Goal: Task Accomplishment & Management: Use online tool/utility

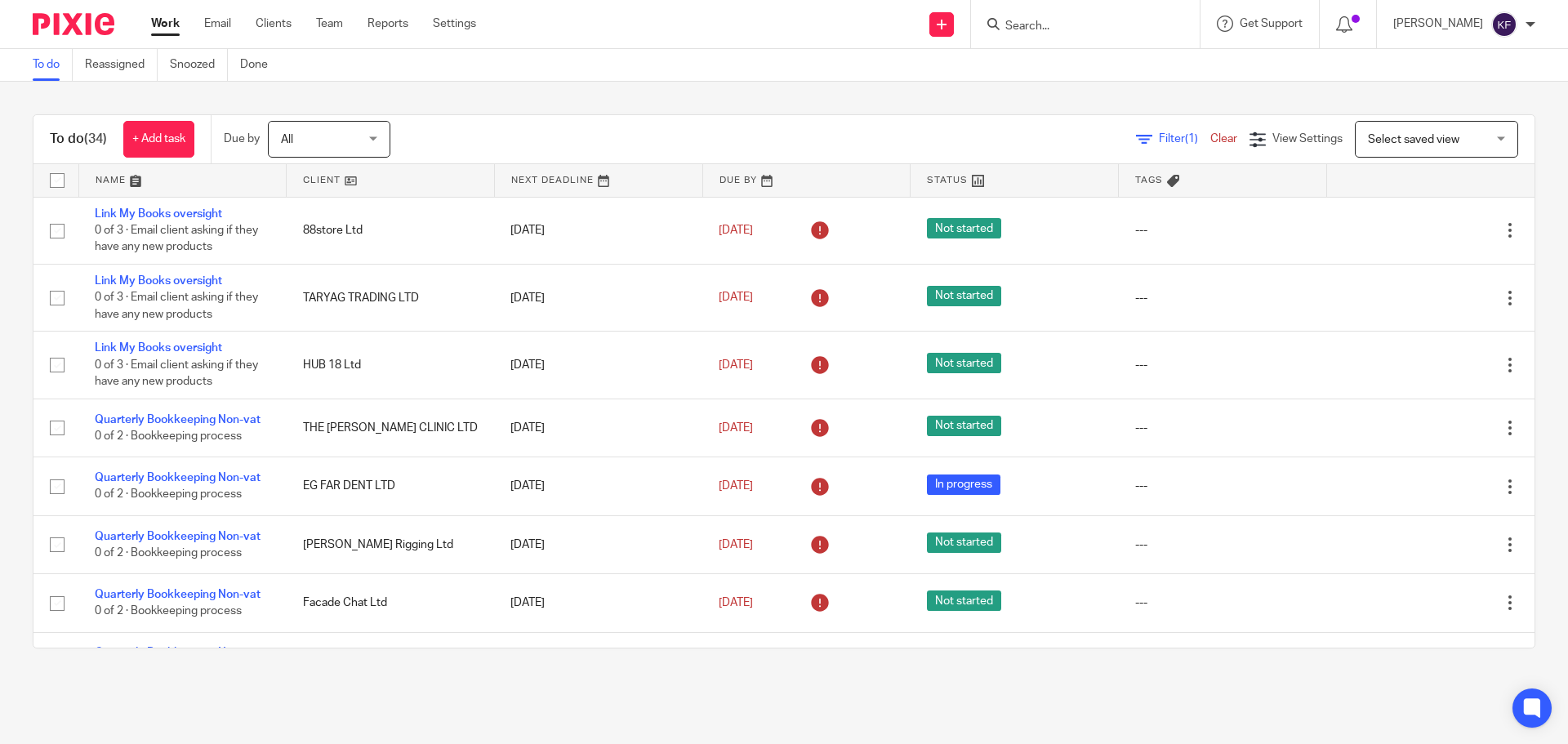
scroll to position [817, 0]
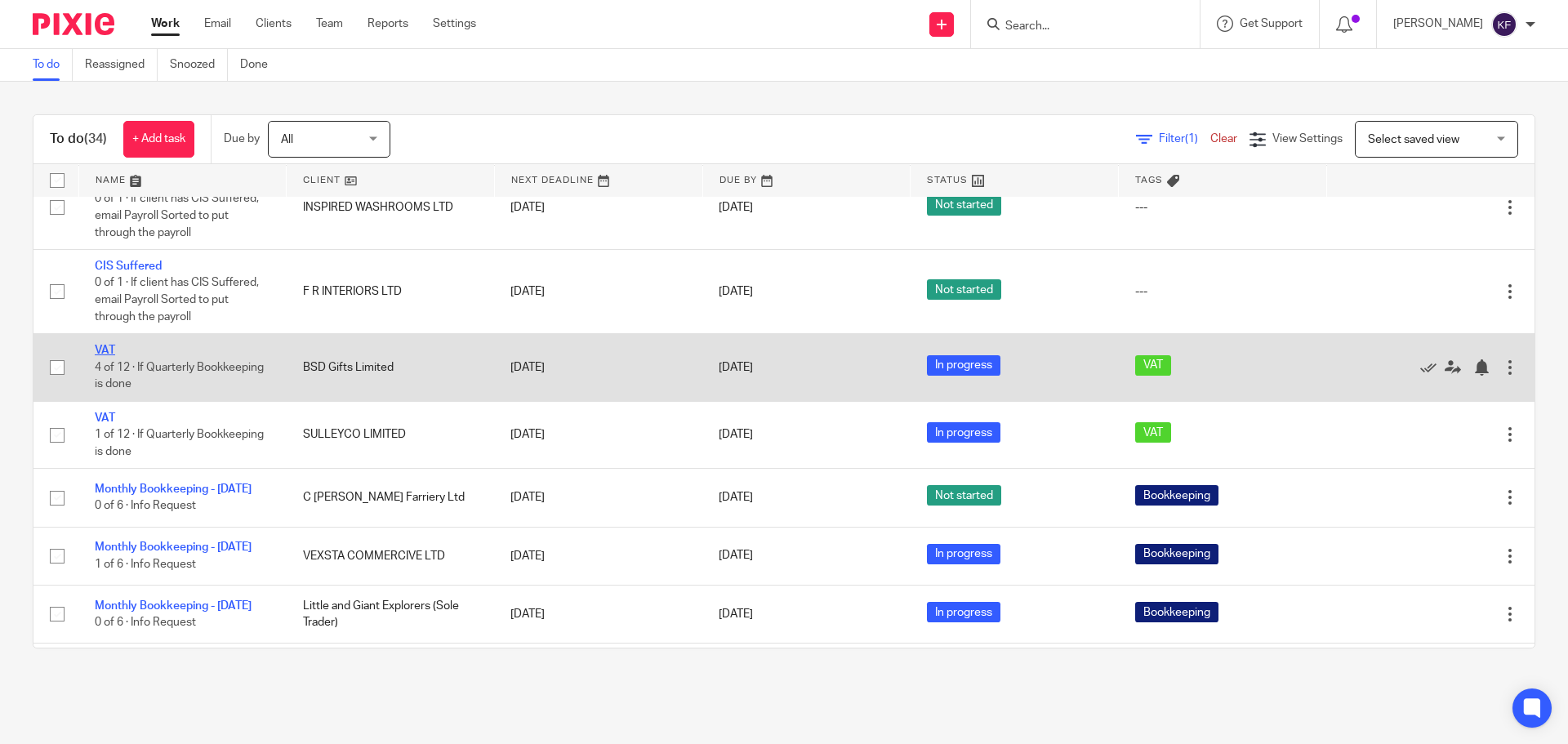
click at [103, 348] on link "VAT" at bounding box center [105, 350] width 21 height 12
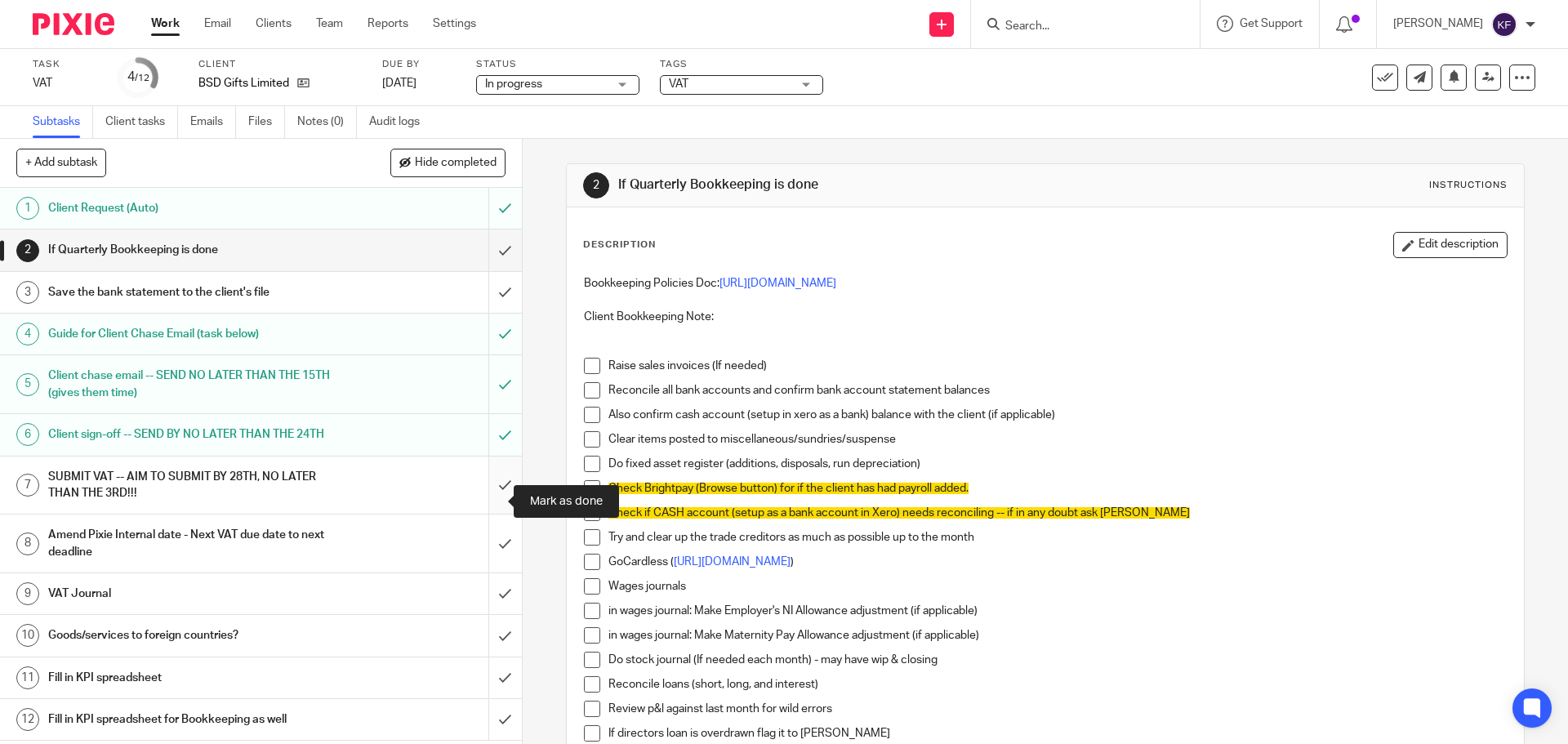
click at [478, 505] on input "submit" at bounding box center [260, 485] width 522 height 58
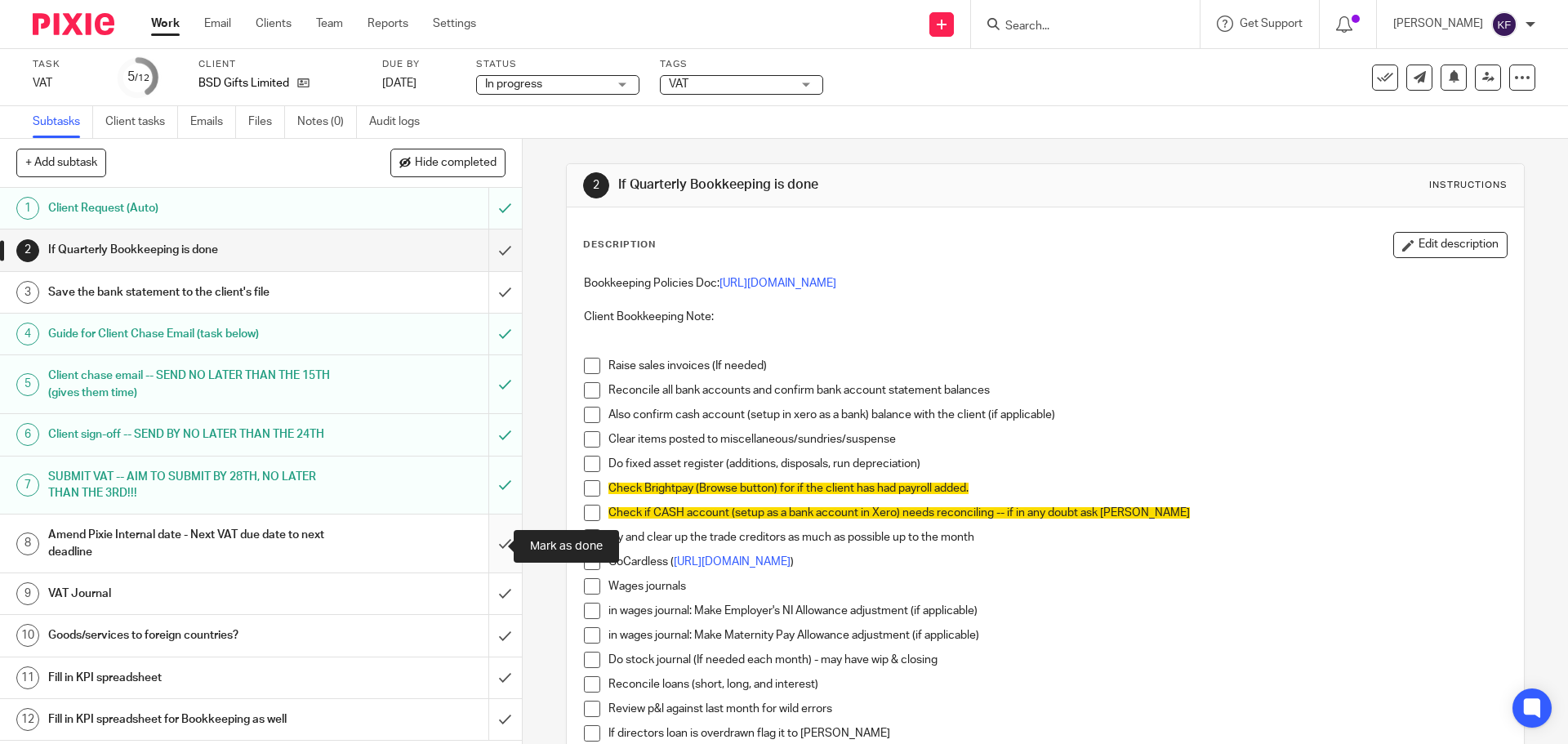
click at [480, 547] on input "submit" at bounding box center [260, 544] width 522 height 58
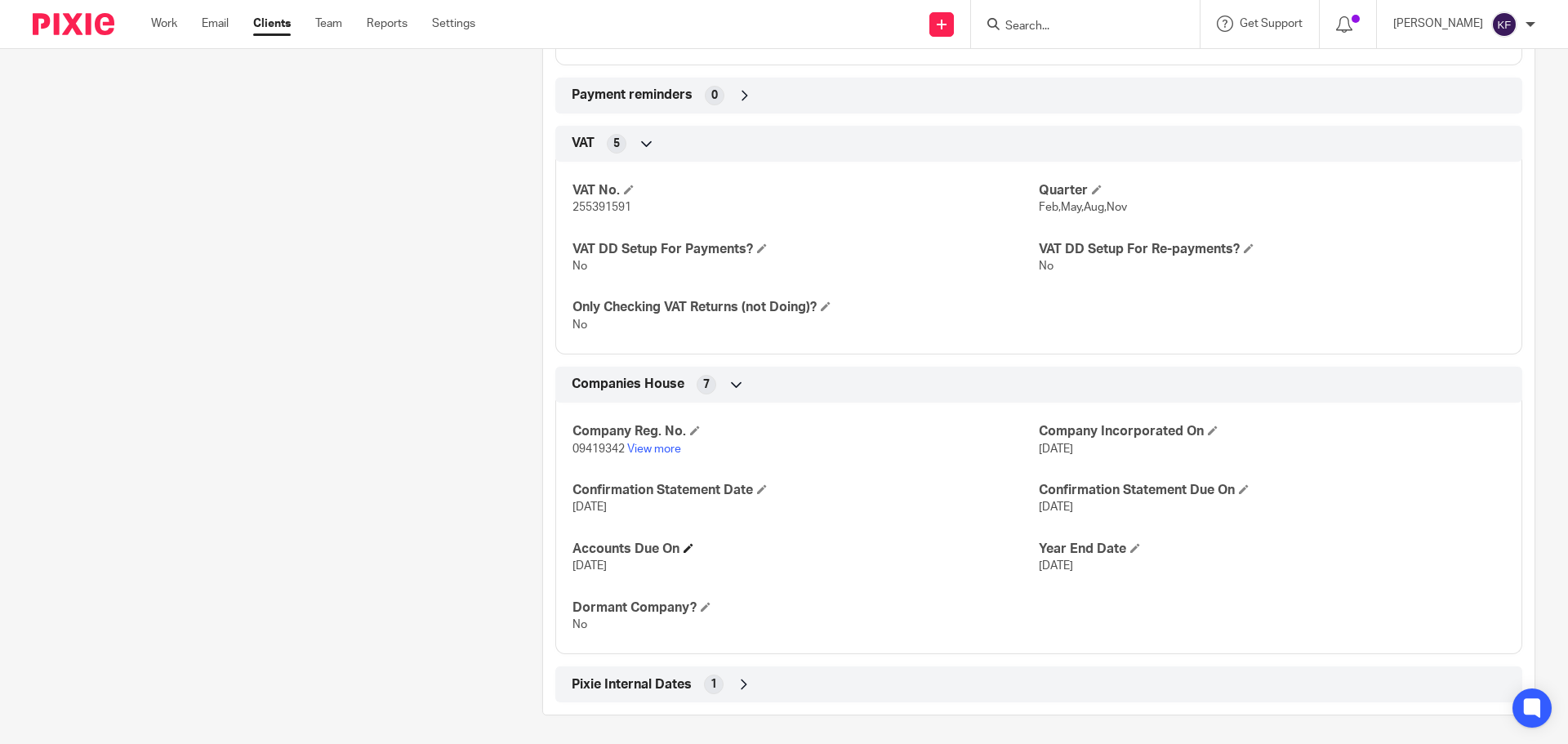
scroll to position [910, 0]
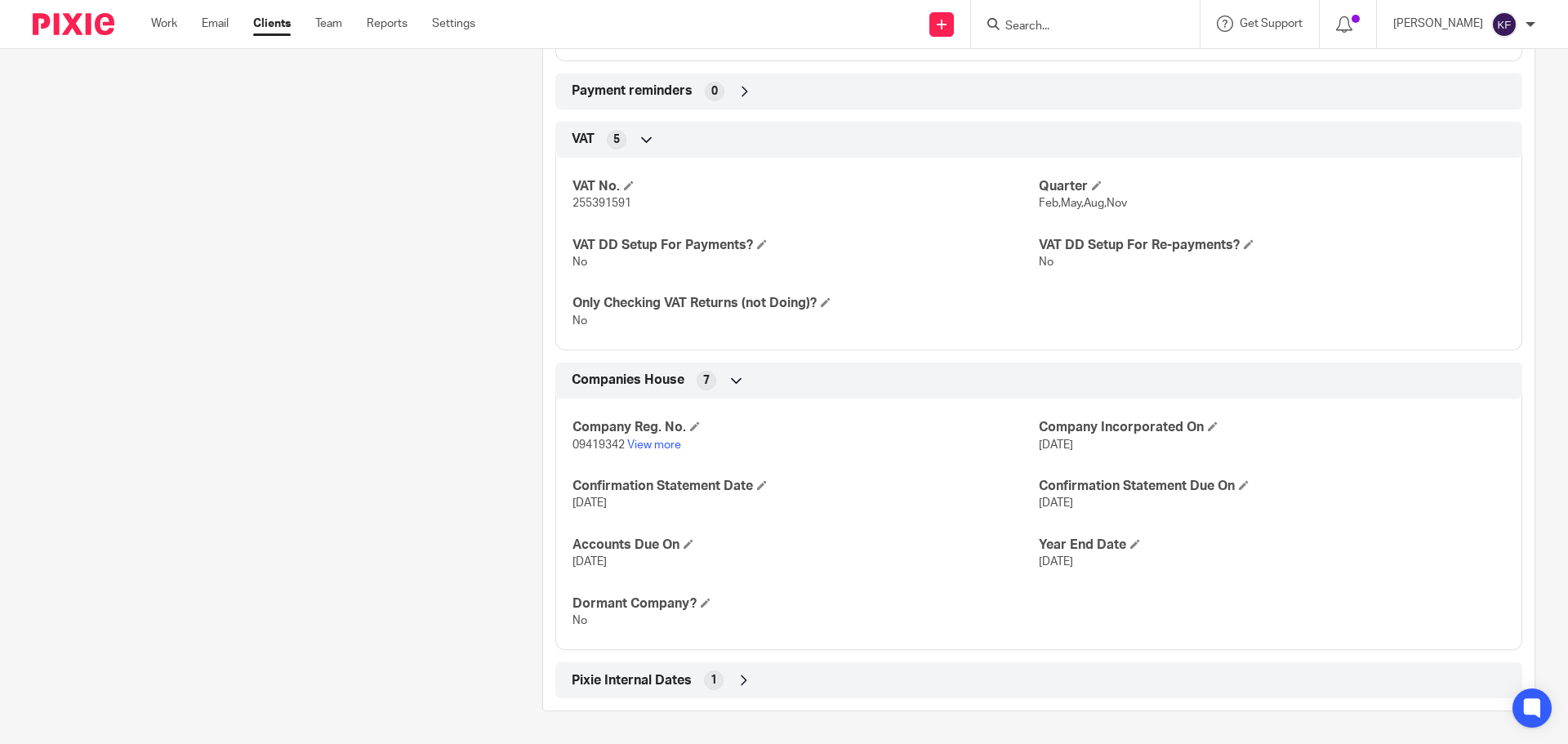
click at [693, 674] on div "Pixie Internal Dates 1" at bounding box center [1037, 681] width 942 height 28
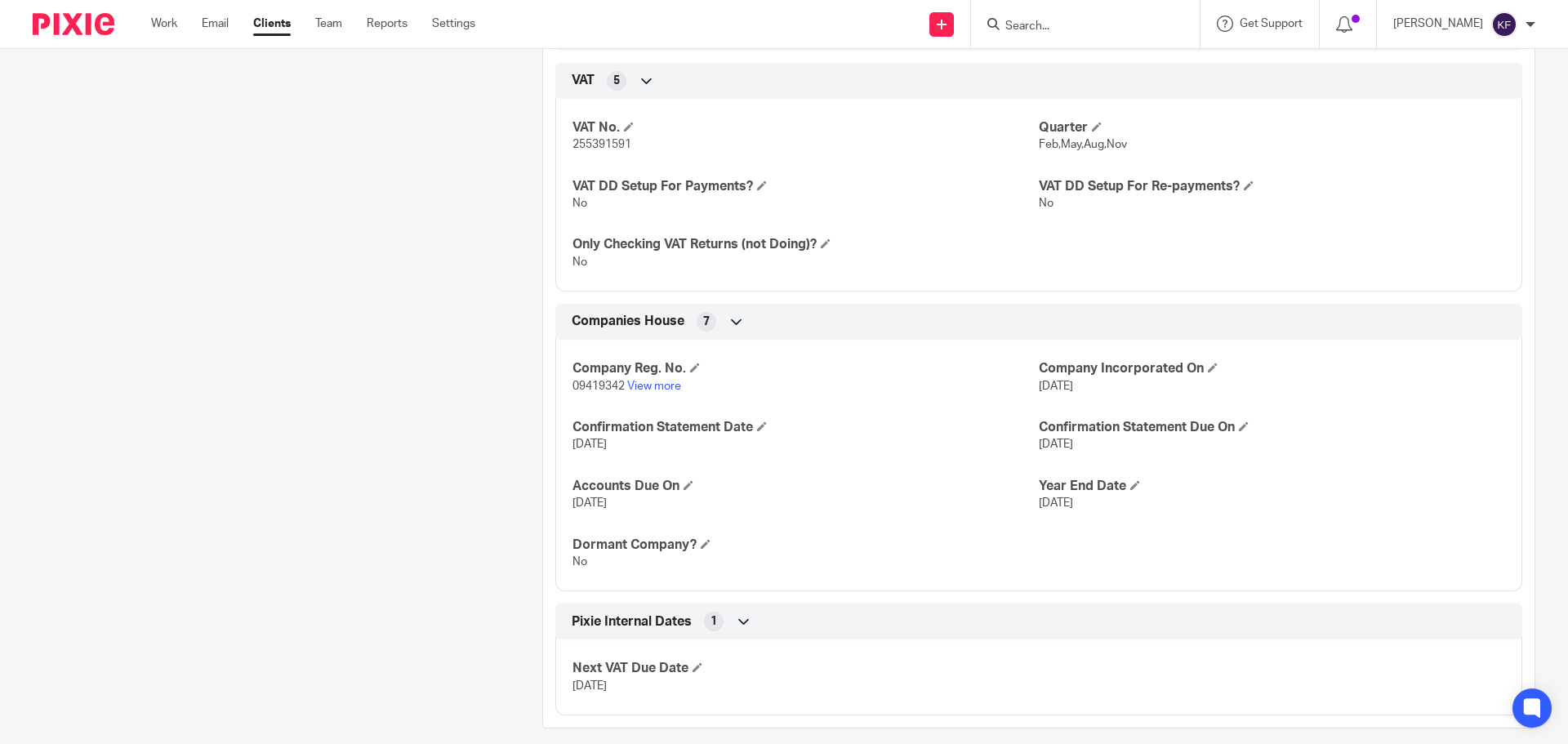
scroll to position [986, 0]
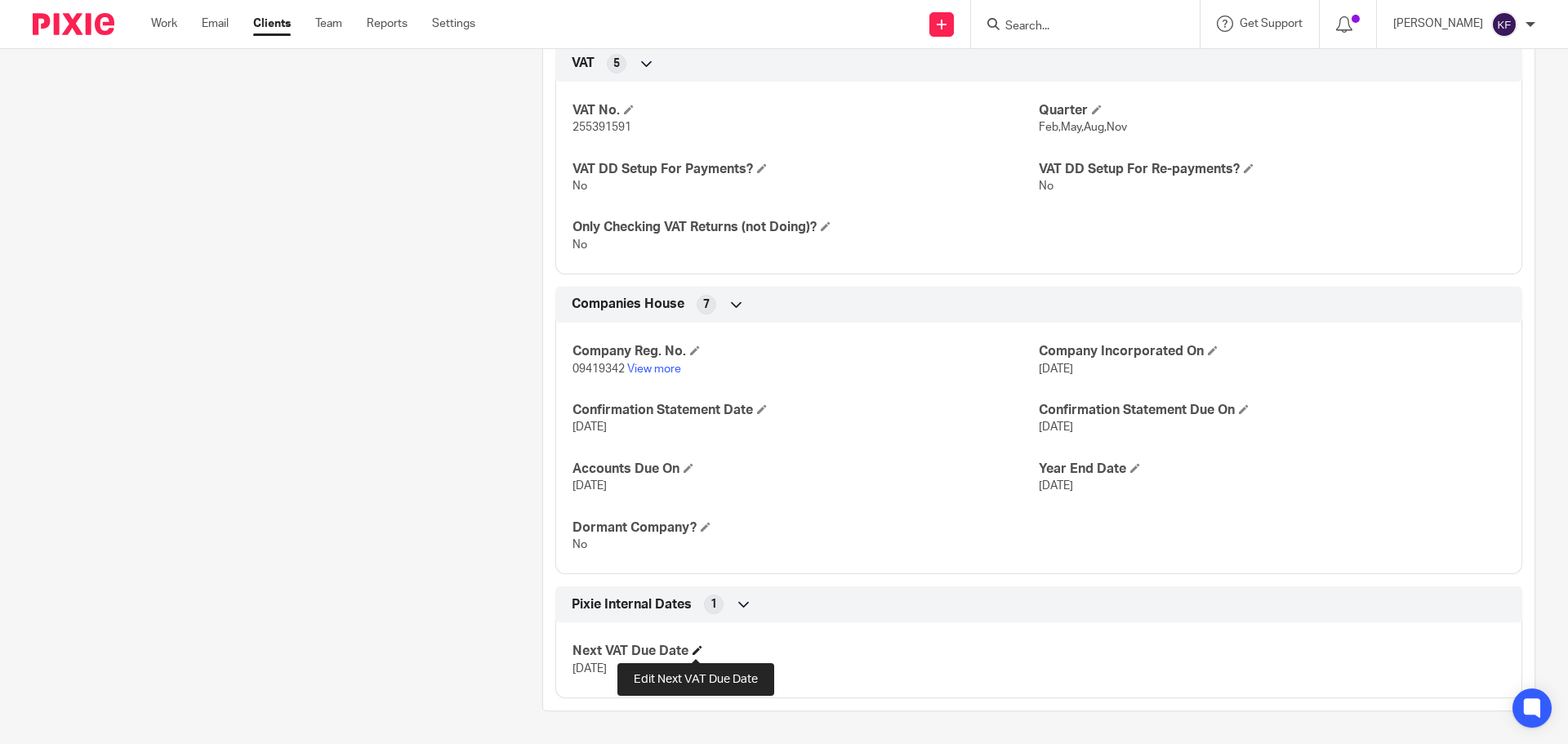
click at [692, 645] on span at bounding box center [697, 650] width 10 height 10
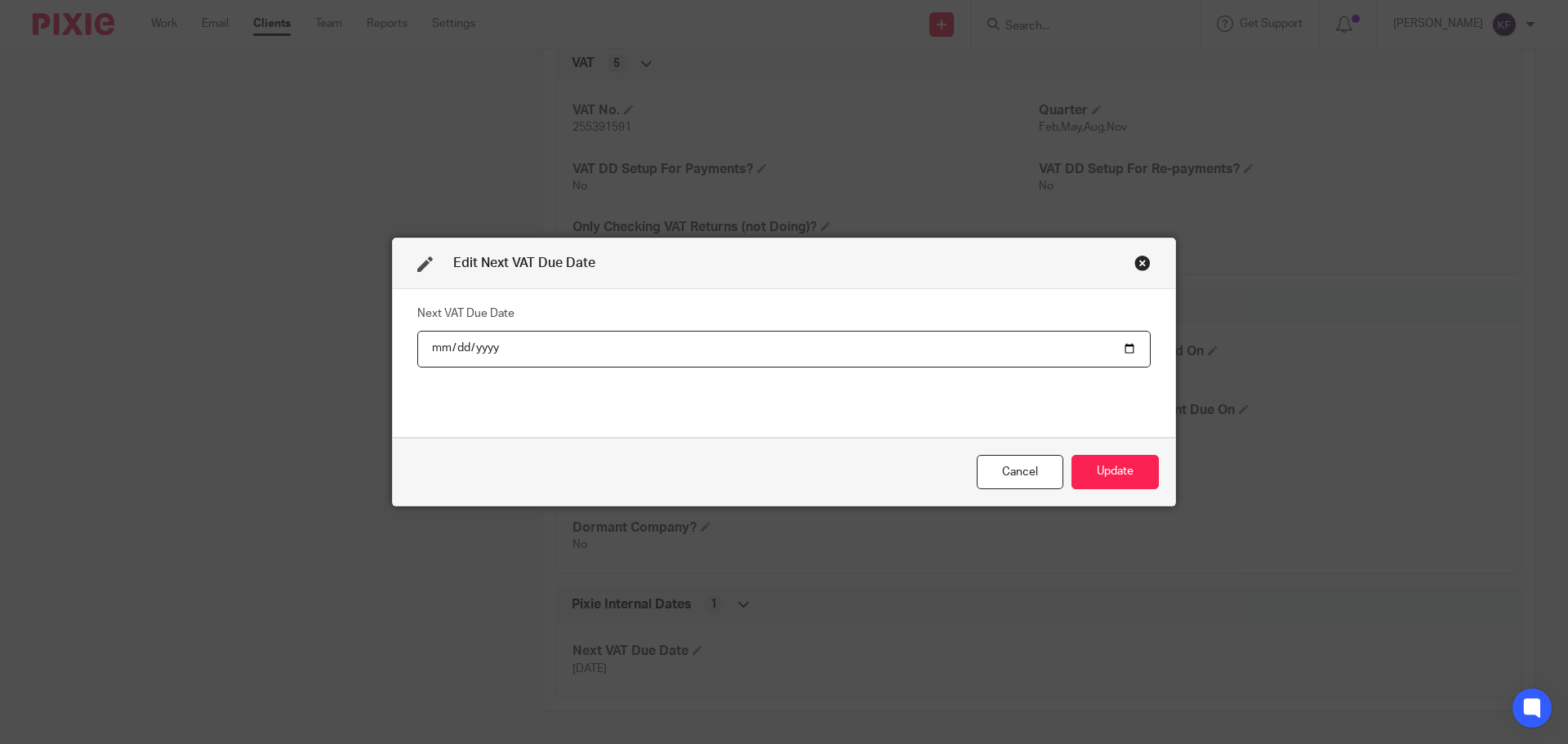
click at [1121, 349] on input "2025-10-07" at bounding box center [783, 348] width 733 height 37
type input "2026-01-07"
click at [1111, 466] on button "Update" at bounding box center [1114, 473] width 88 height 36
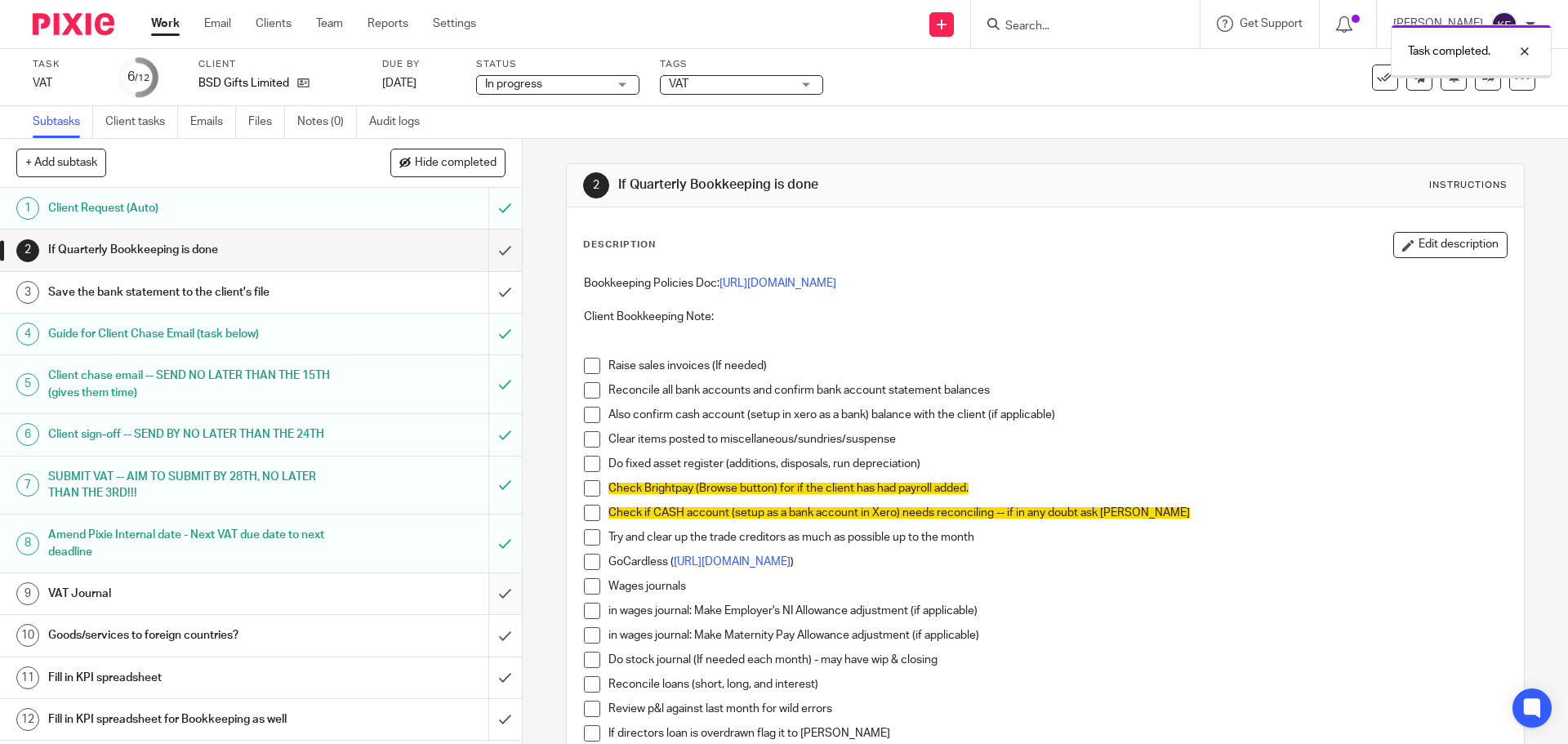
click at [493, 610] on input "submit" at bounding box center [260, 593] width 522 height 40
click at [169, 23] on link "Work" at bounding box center [165, 24] width 29 height 17
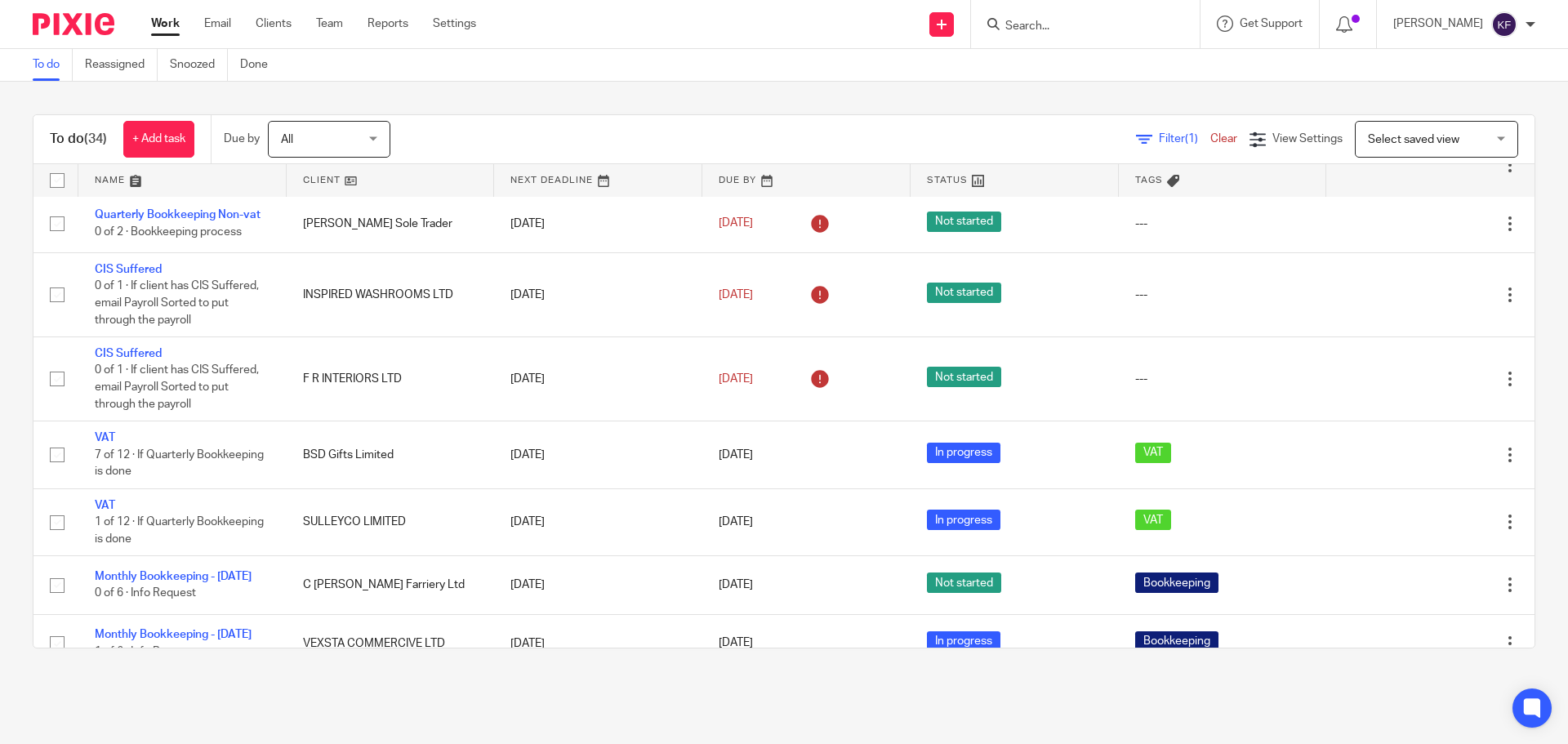
scroll to position [735, 0]
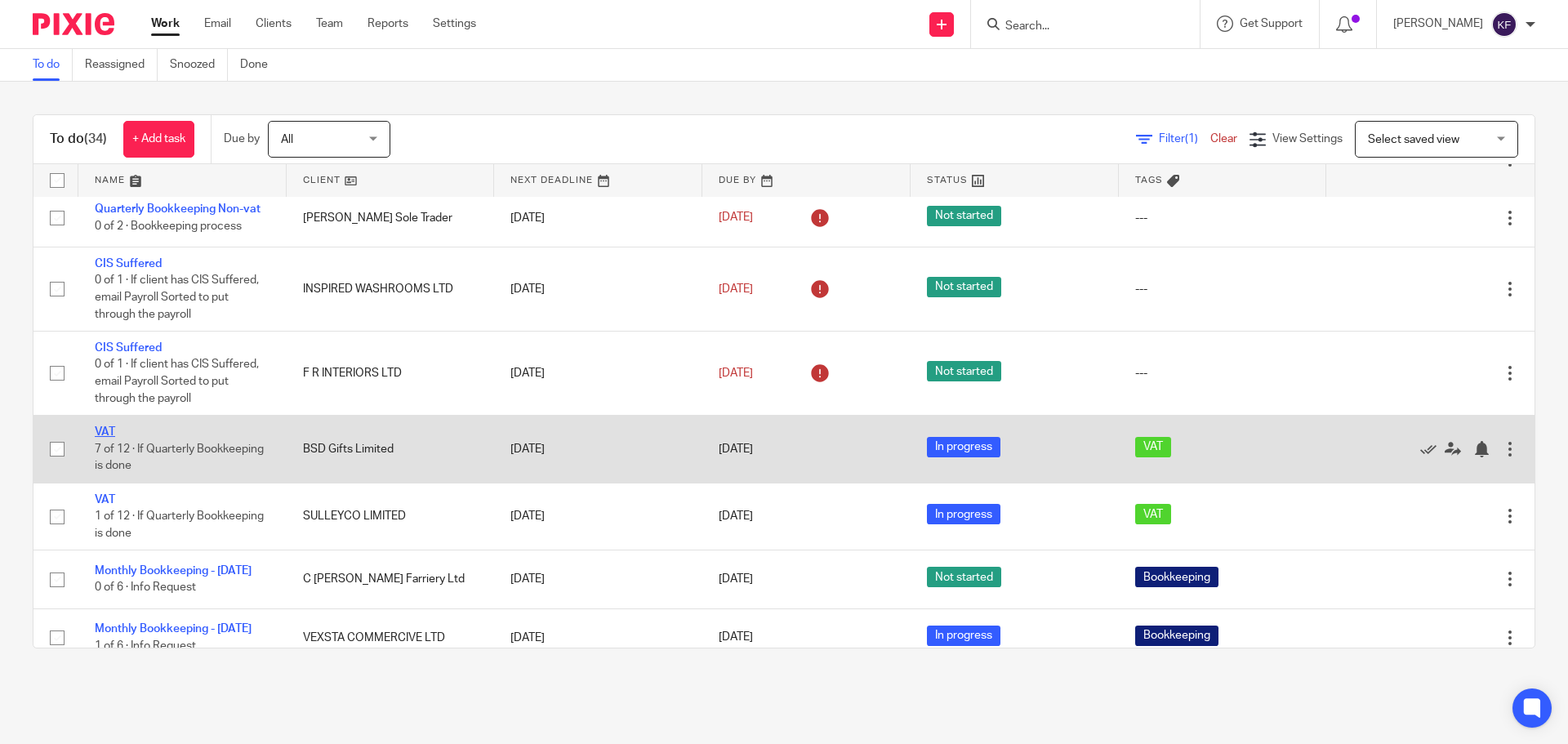
click at [98, 432] on link "VAT" at bounding box center [105, 432] width 21 height 12
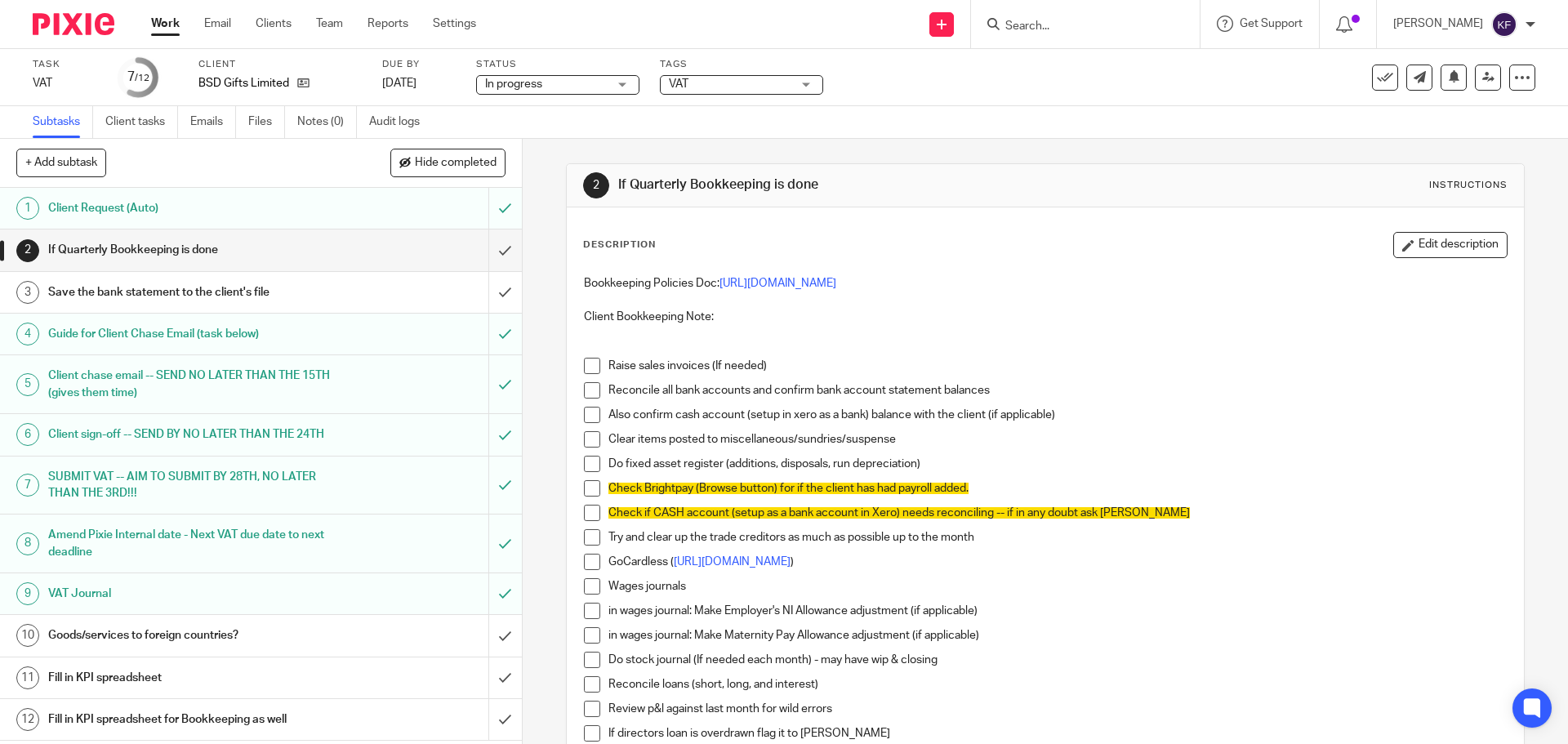
scroll to position [14, 0]
click at [491, 638] on input "submit" at bounding box center [260, 634] width 522 height 40
click at [491, 687] on input "submit" at bounding box center [260, 677] width 522 height 40
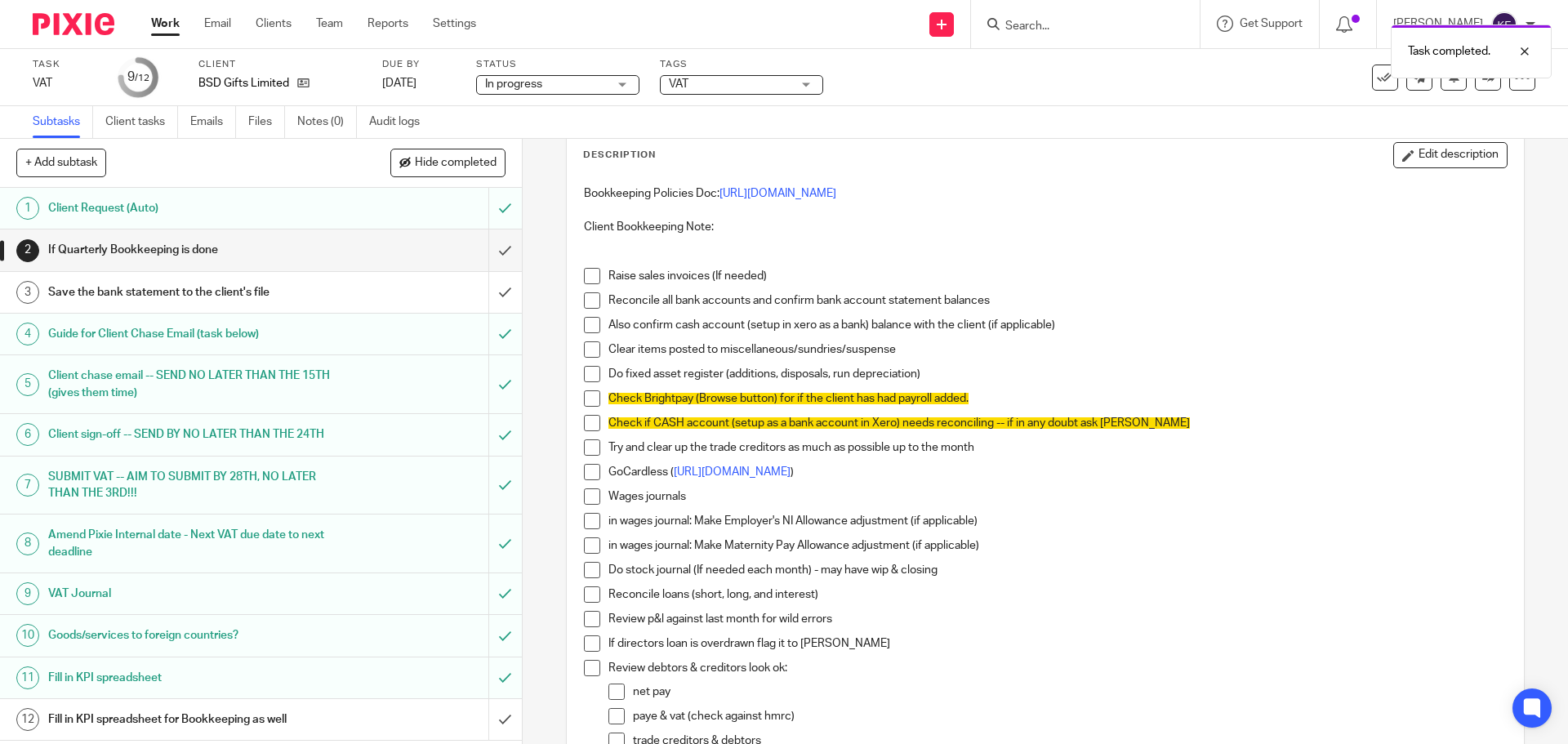
scroll to position [245, 0]
